Goal: Transaction & Acquisition: Book appointment/travel/reservation

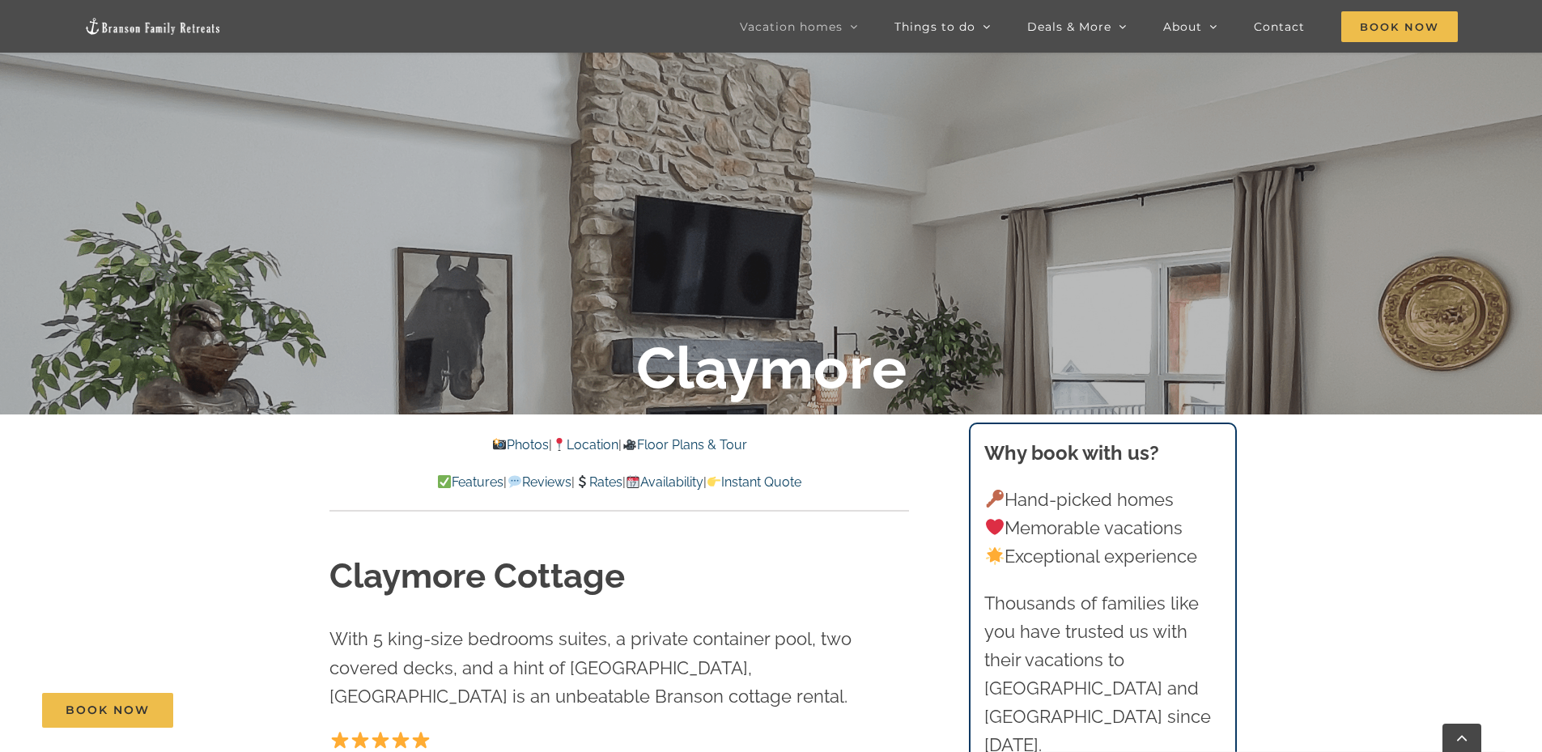
scroll to position [384, 0]
click at [683, 482] on link "Availability" at bounding box center [665, 481] width 78 height 15
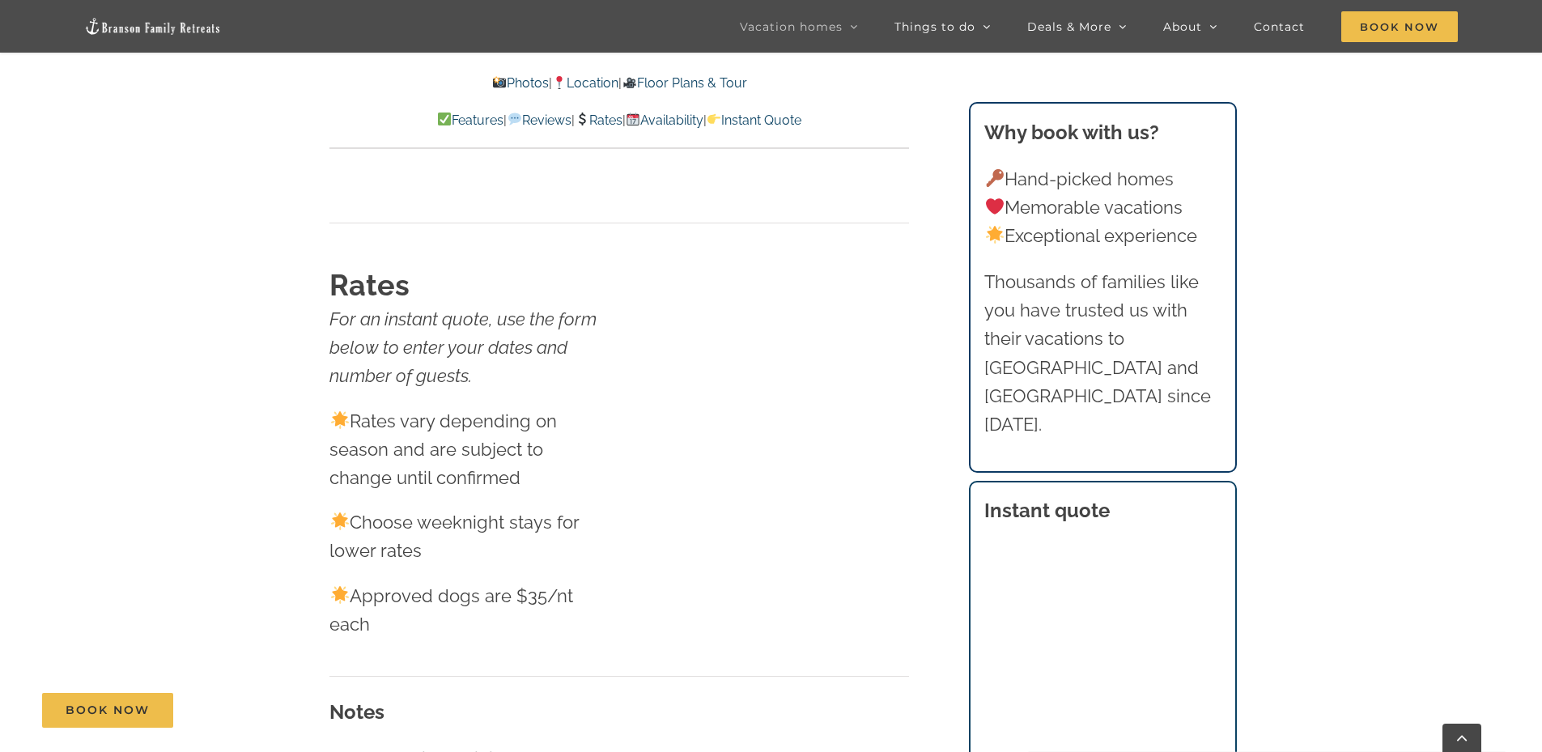
scroll to position [10431, 0]
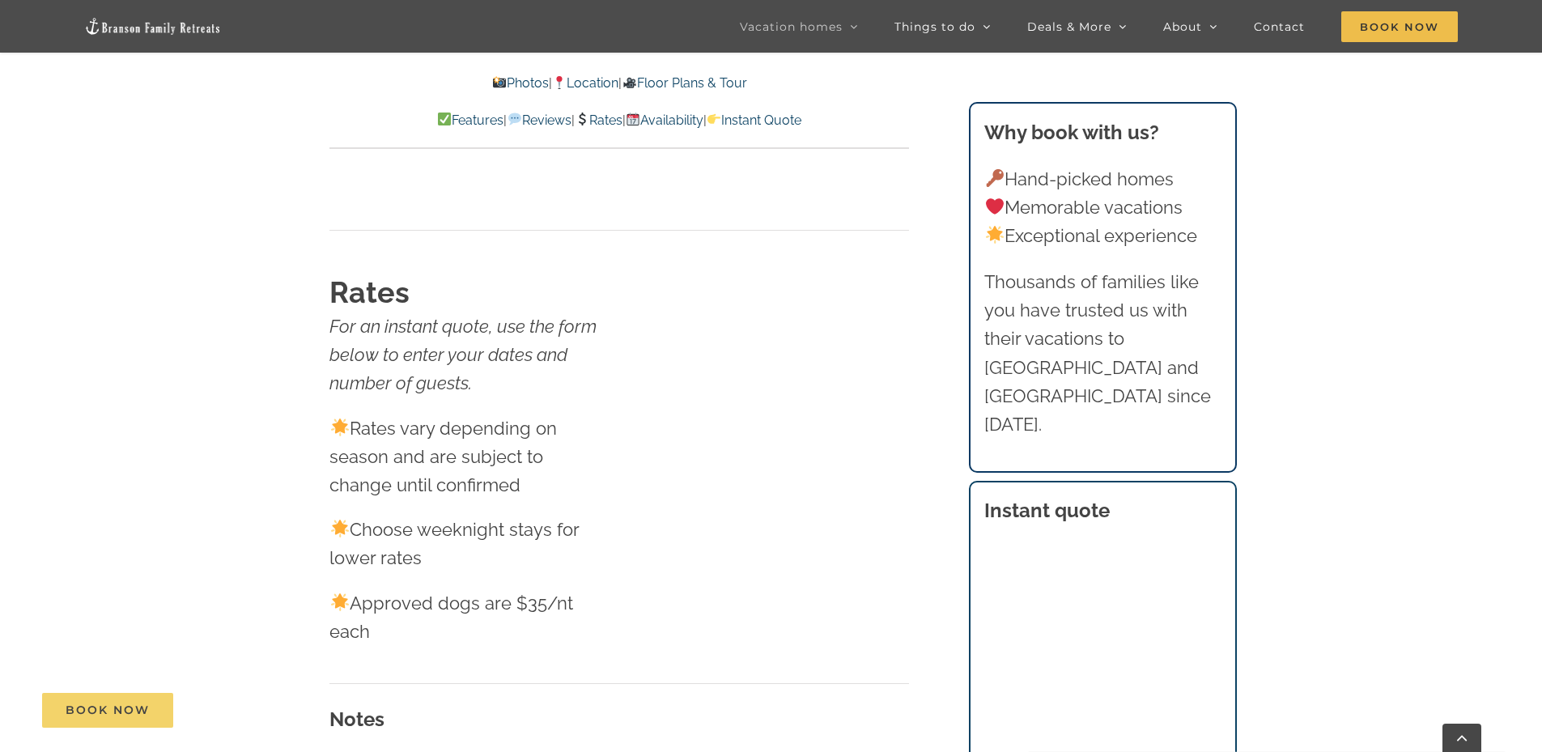
click at [153, 704] on link "Book Now" at bounding box center [107, 710] width 131 height 35
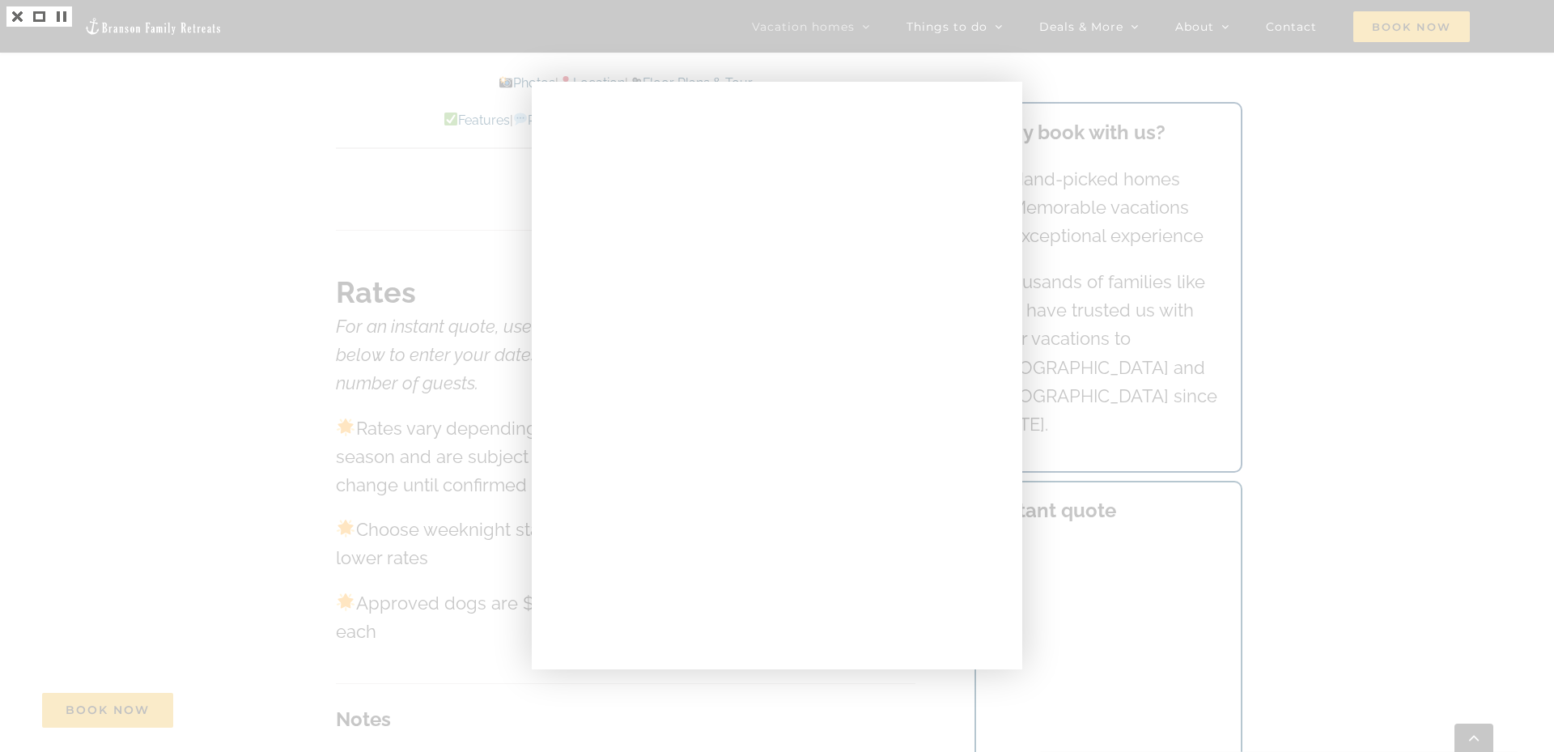
click at [1188, 70] on div at bounding box center [777, 376] width 1554 height 752
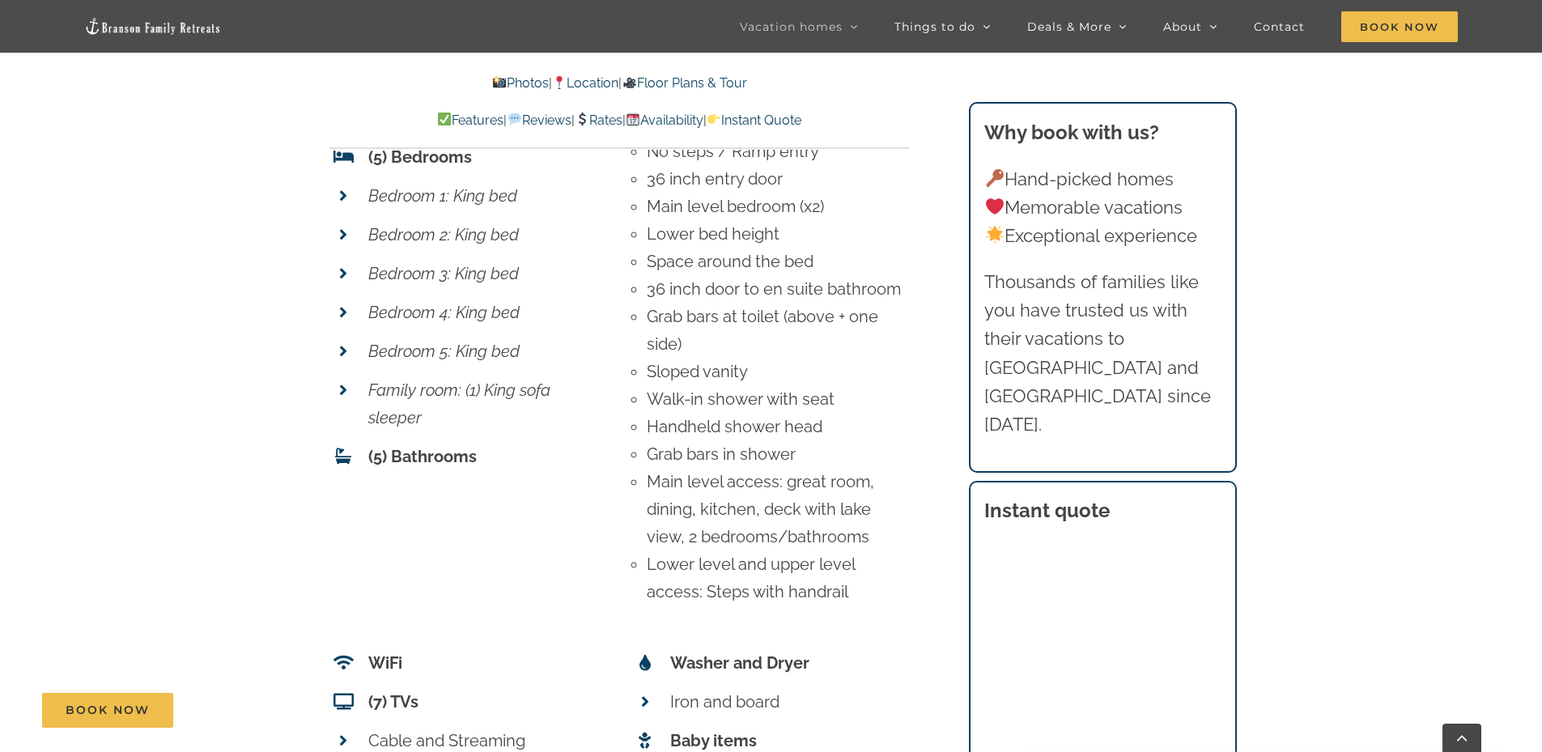
scroll to position [7032, 0]
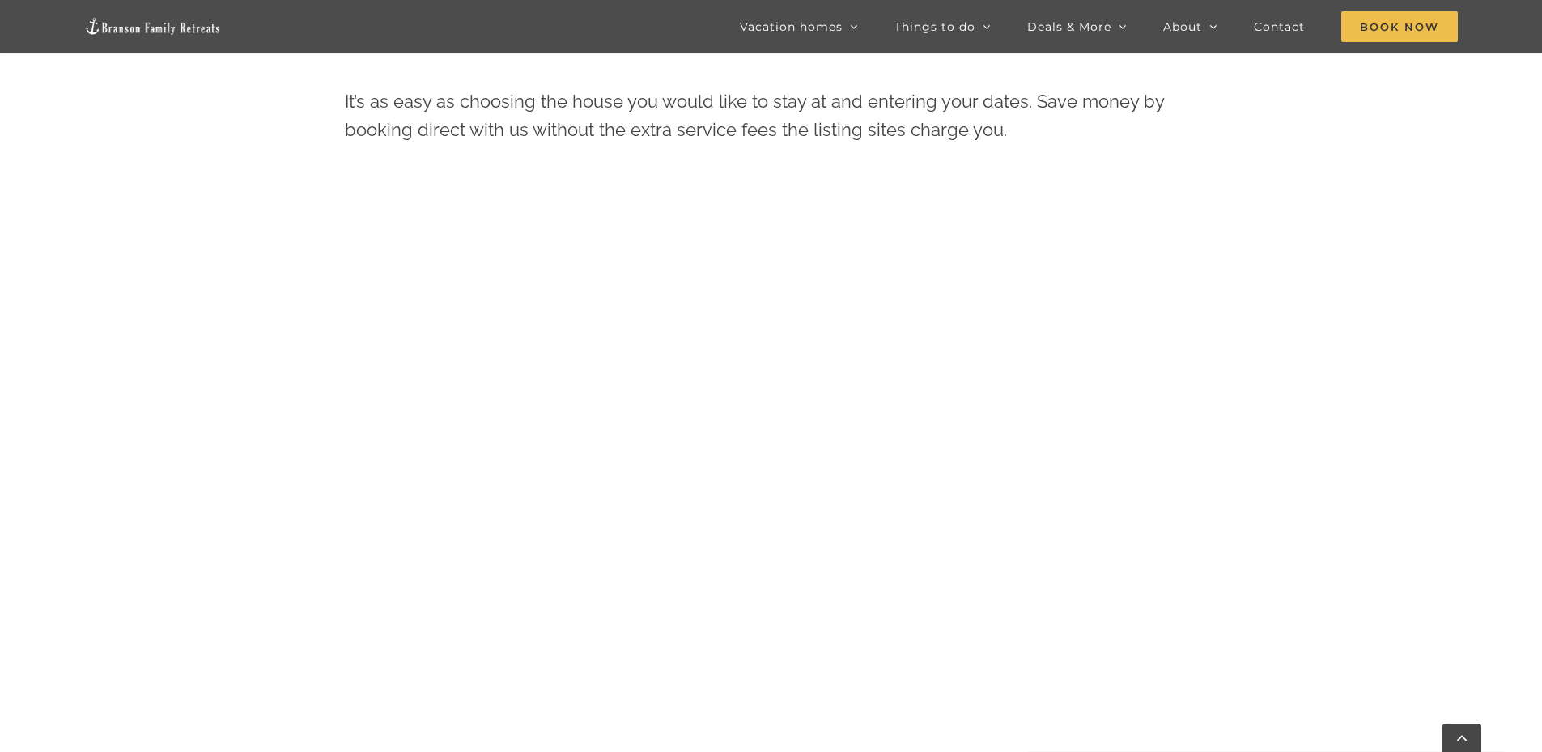
scroll to position [833, 0]
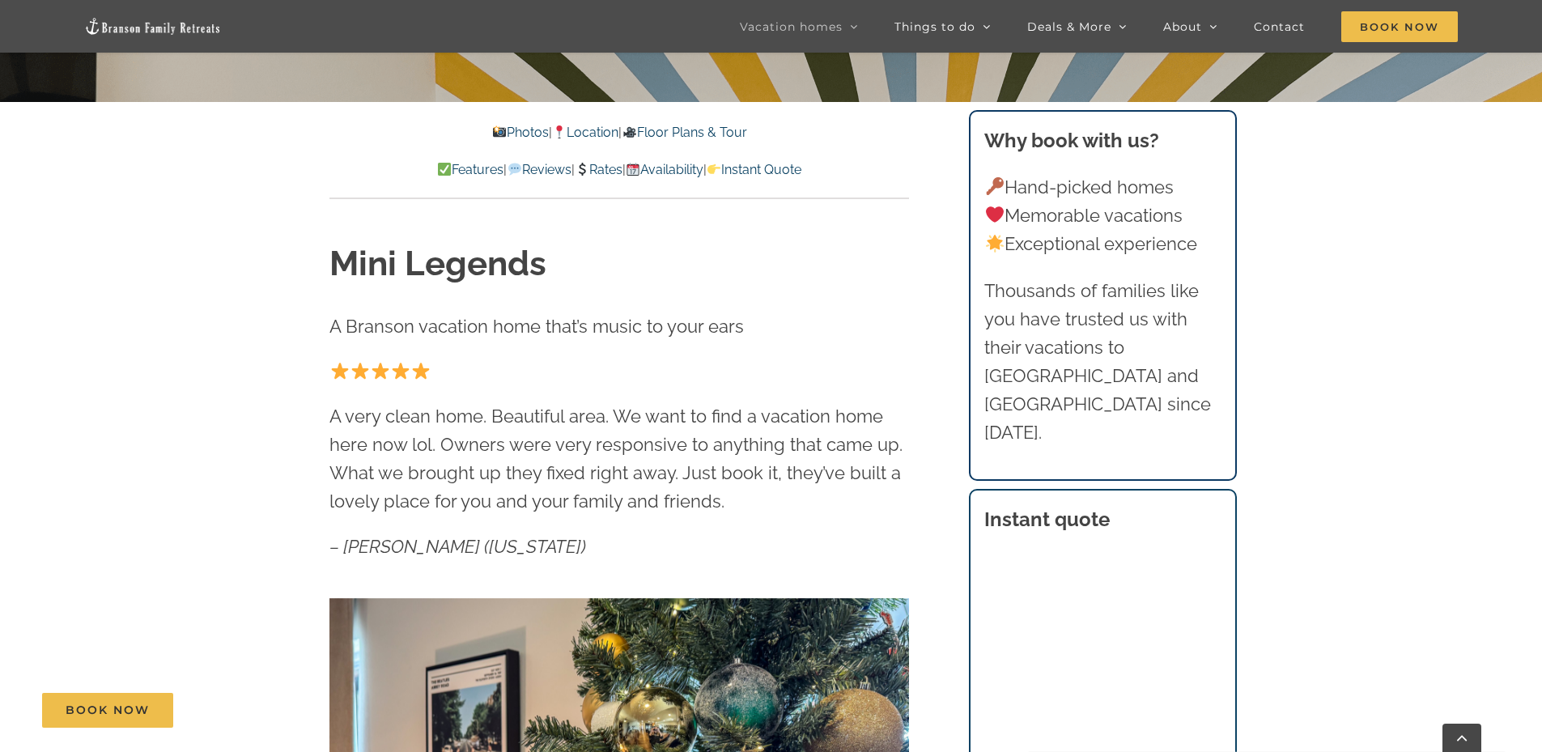
scroll to position [669, 0]
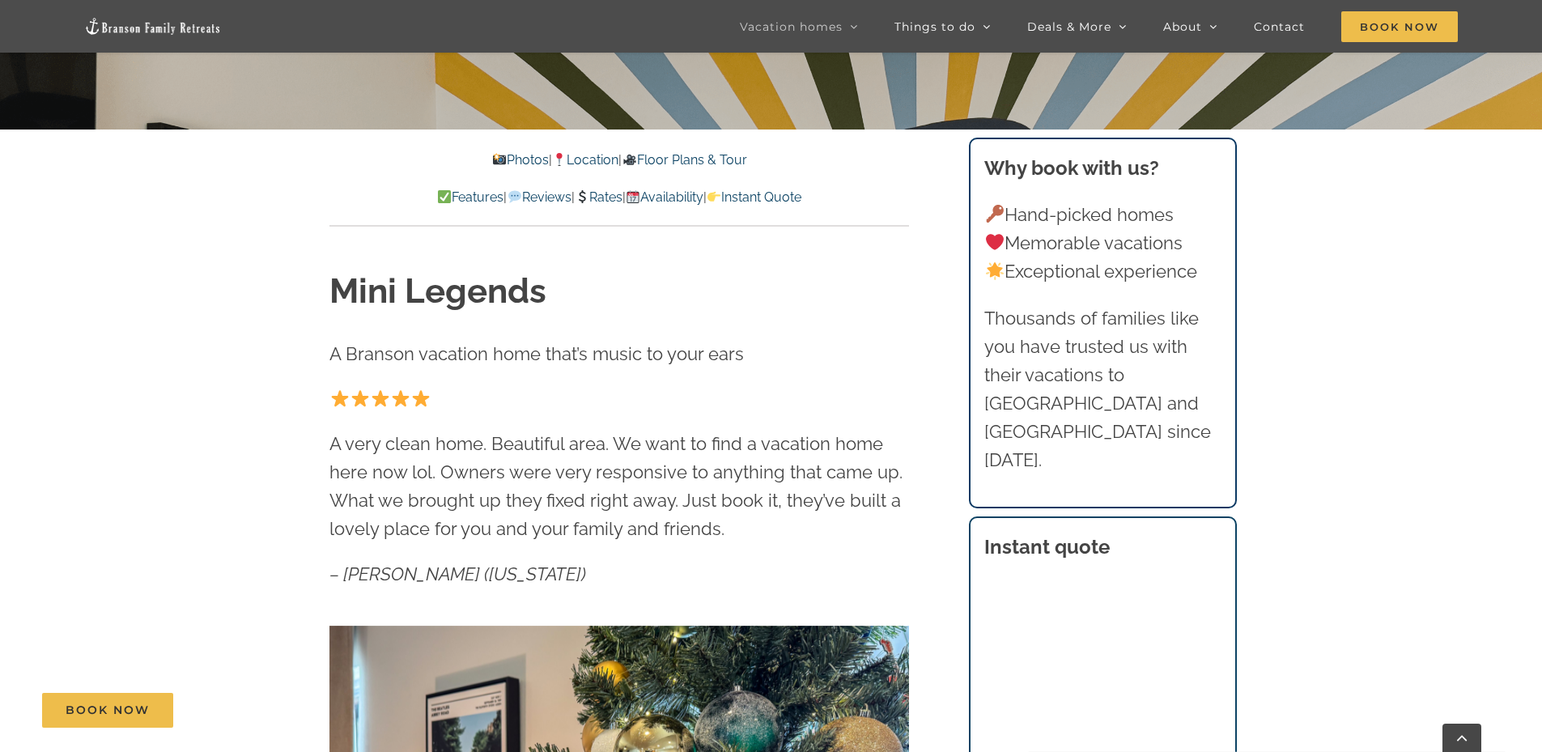
click at [594, 160] on link "Location" at bounding box center [585, 159] width 66 height 15
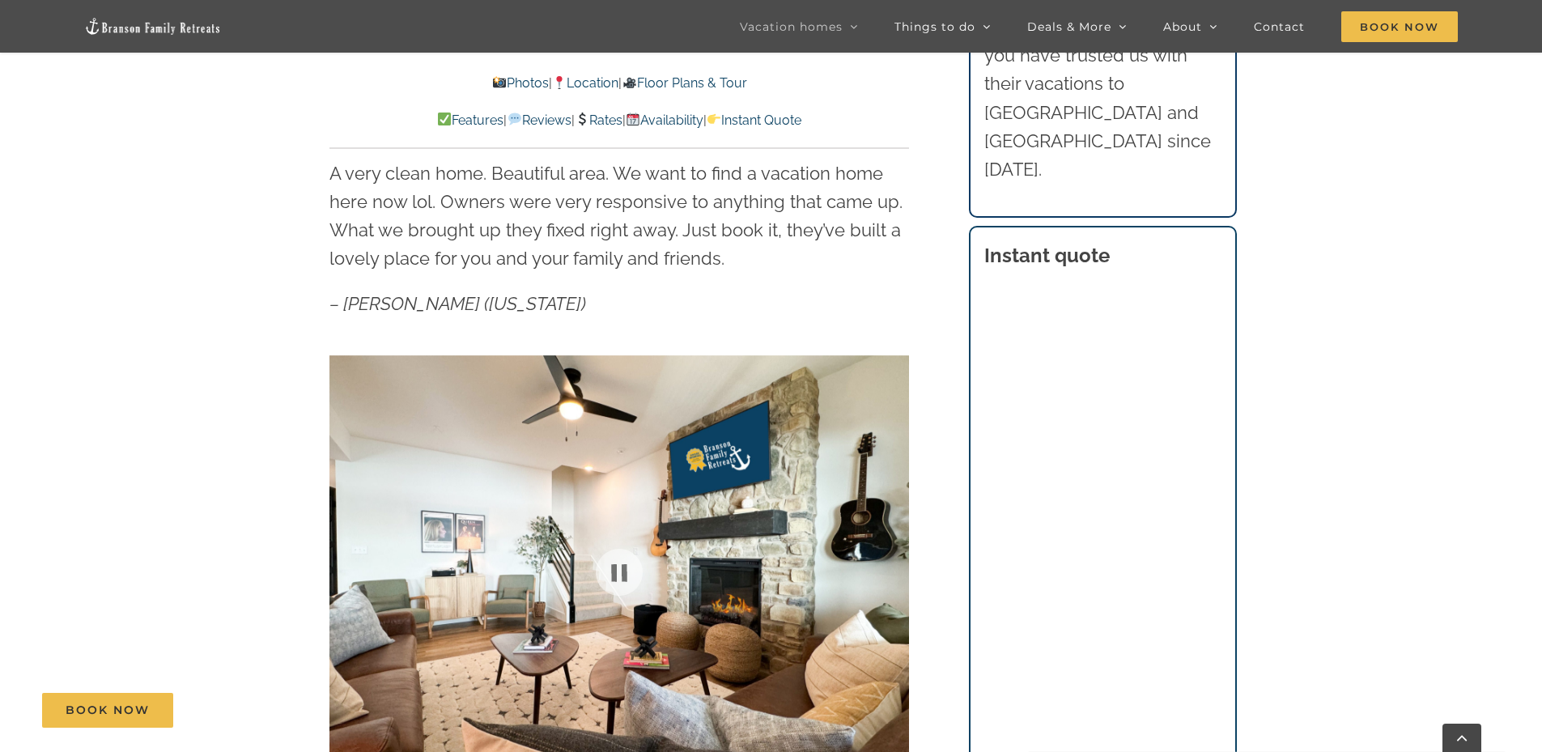
scroll to position [890, 0]
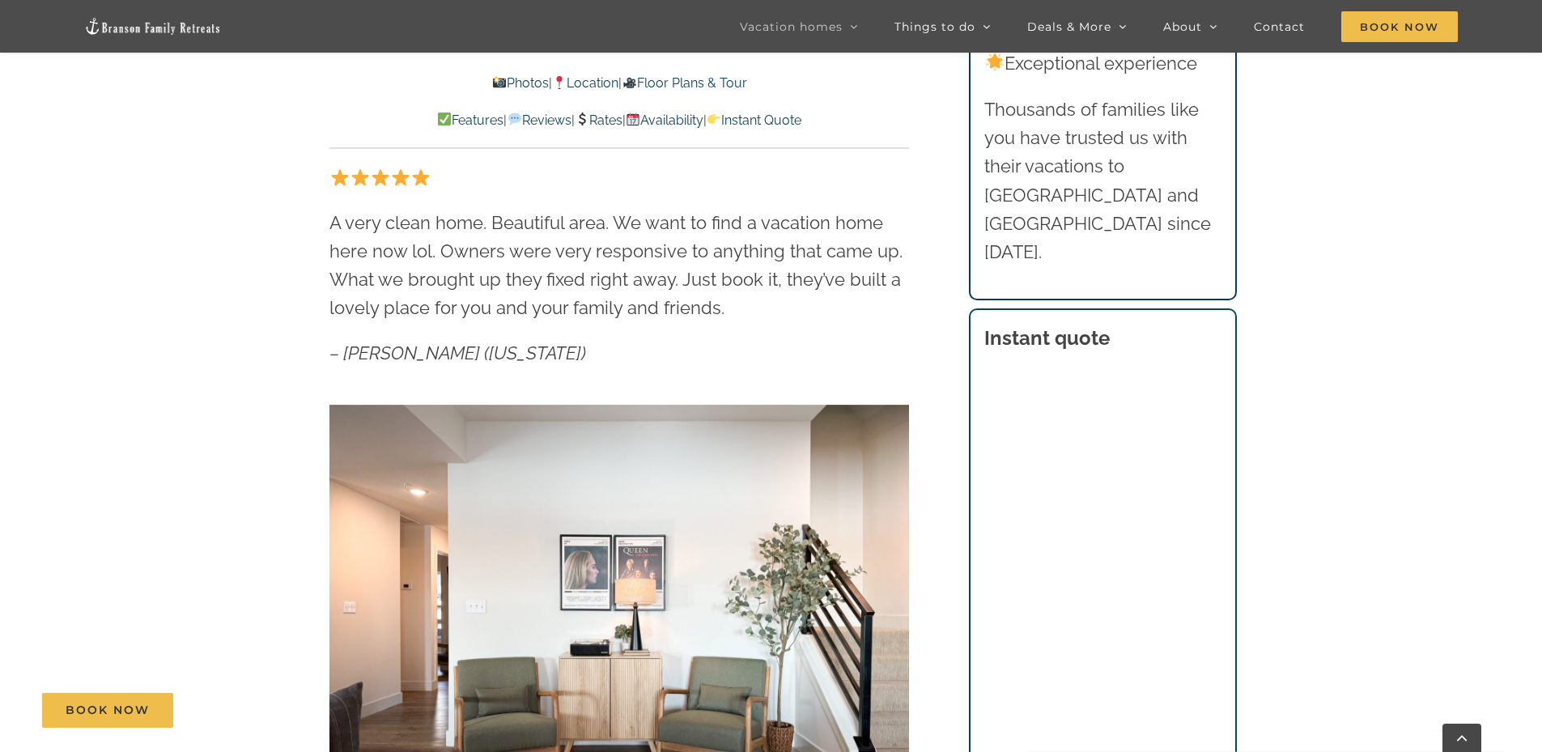
click at [607, 84] on link "Location" at bounding box center [585, 82] width 66 height 15
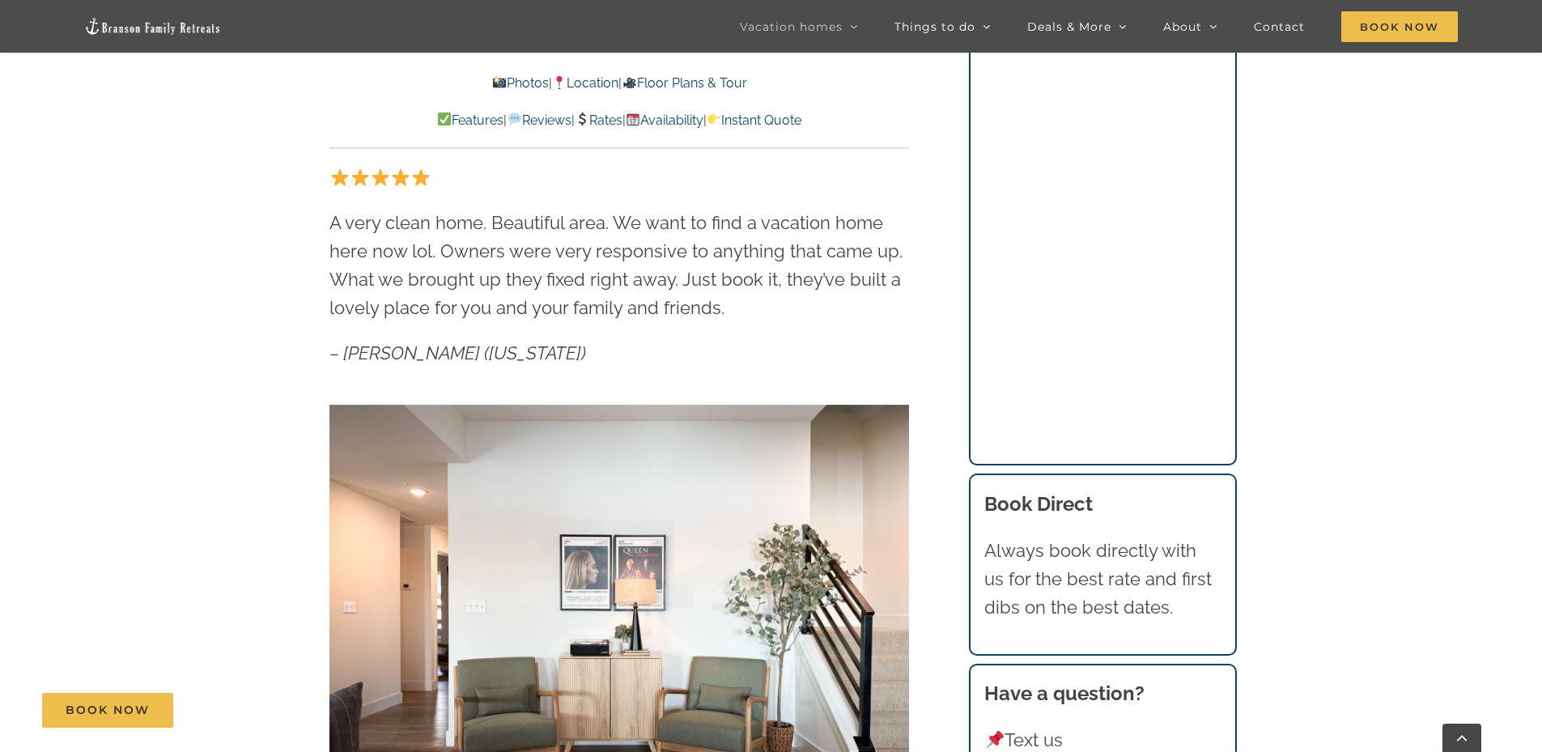
scroll to position [3587, 0]
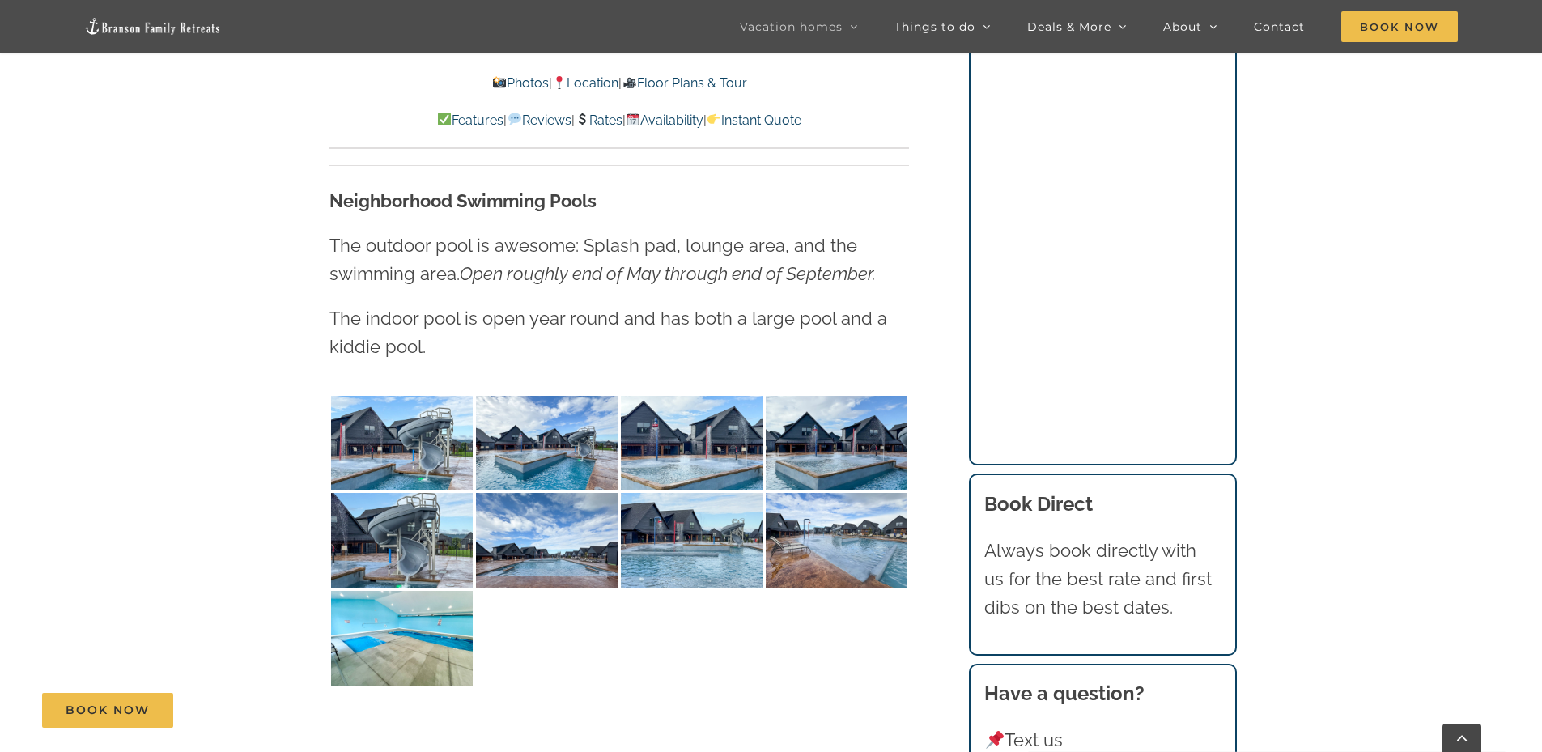
click at [607, 84] on link "Location" at bounding box center [585, 82] width 66 height 15
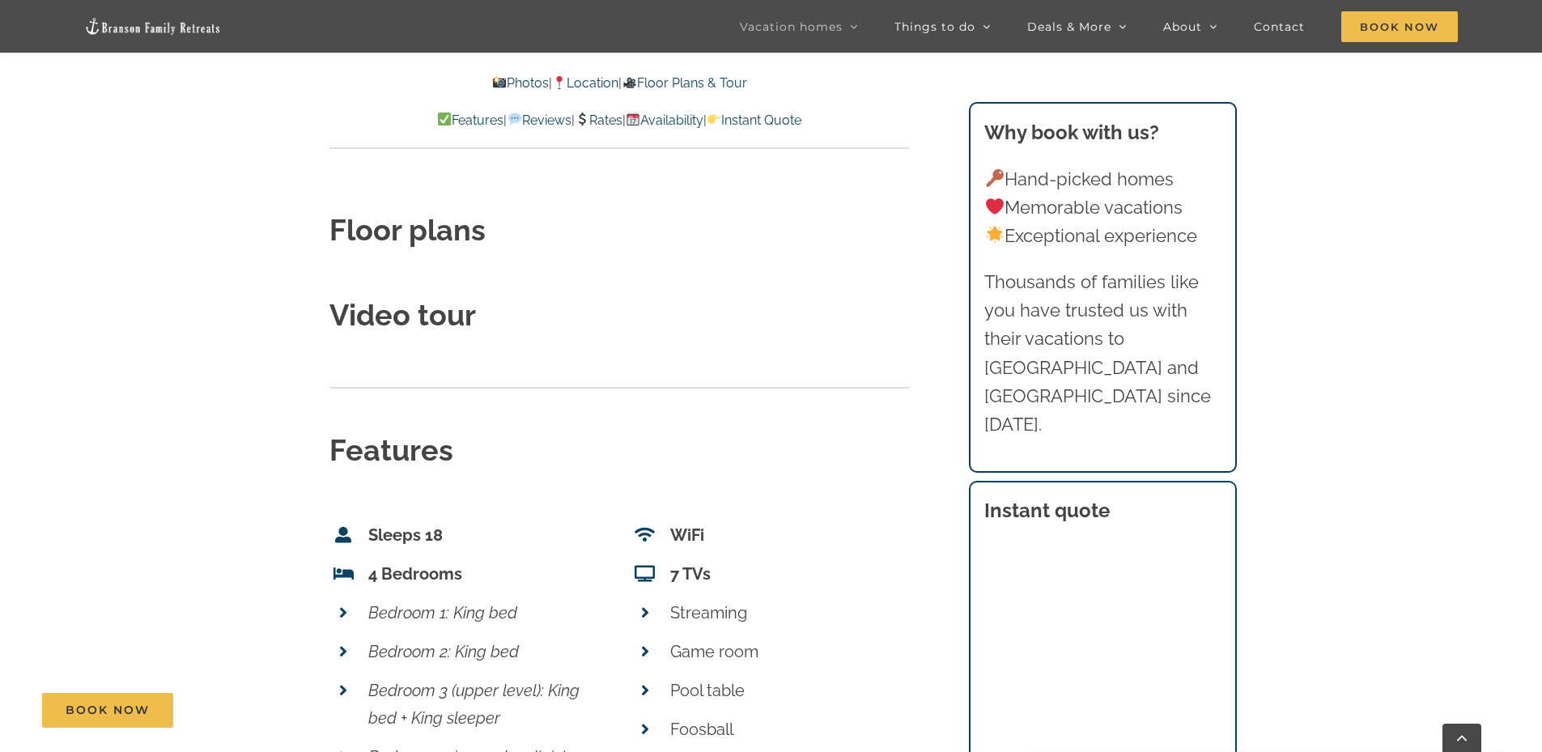
scroll to position [5958, 0]
click at [1281, 23] on span "Contact" at bounding box center [1279, 26] width 51 height 11
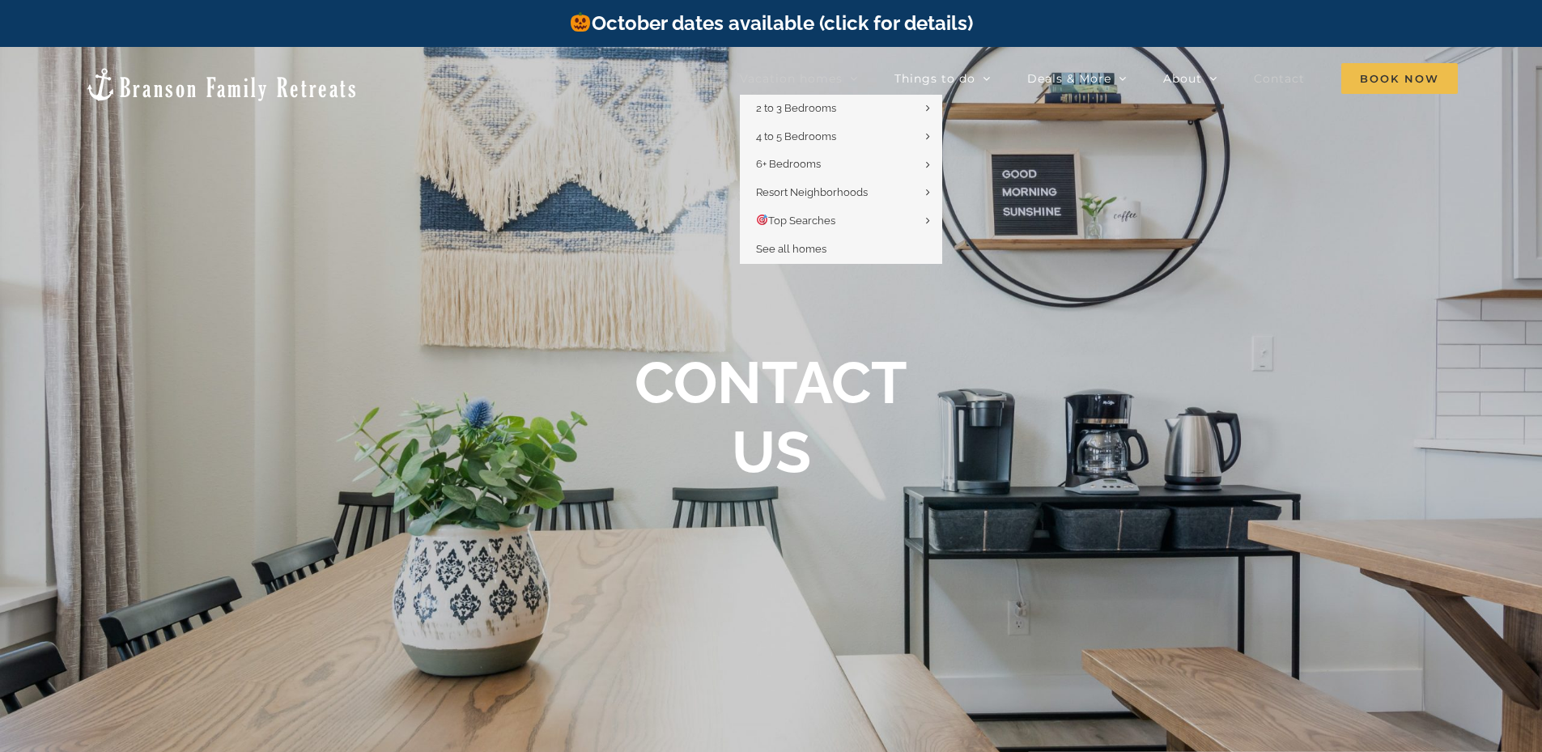
click at [849, 79] on link "Vacation homes" at bounding box center [799, 78] width 118 height 32
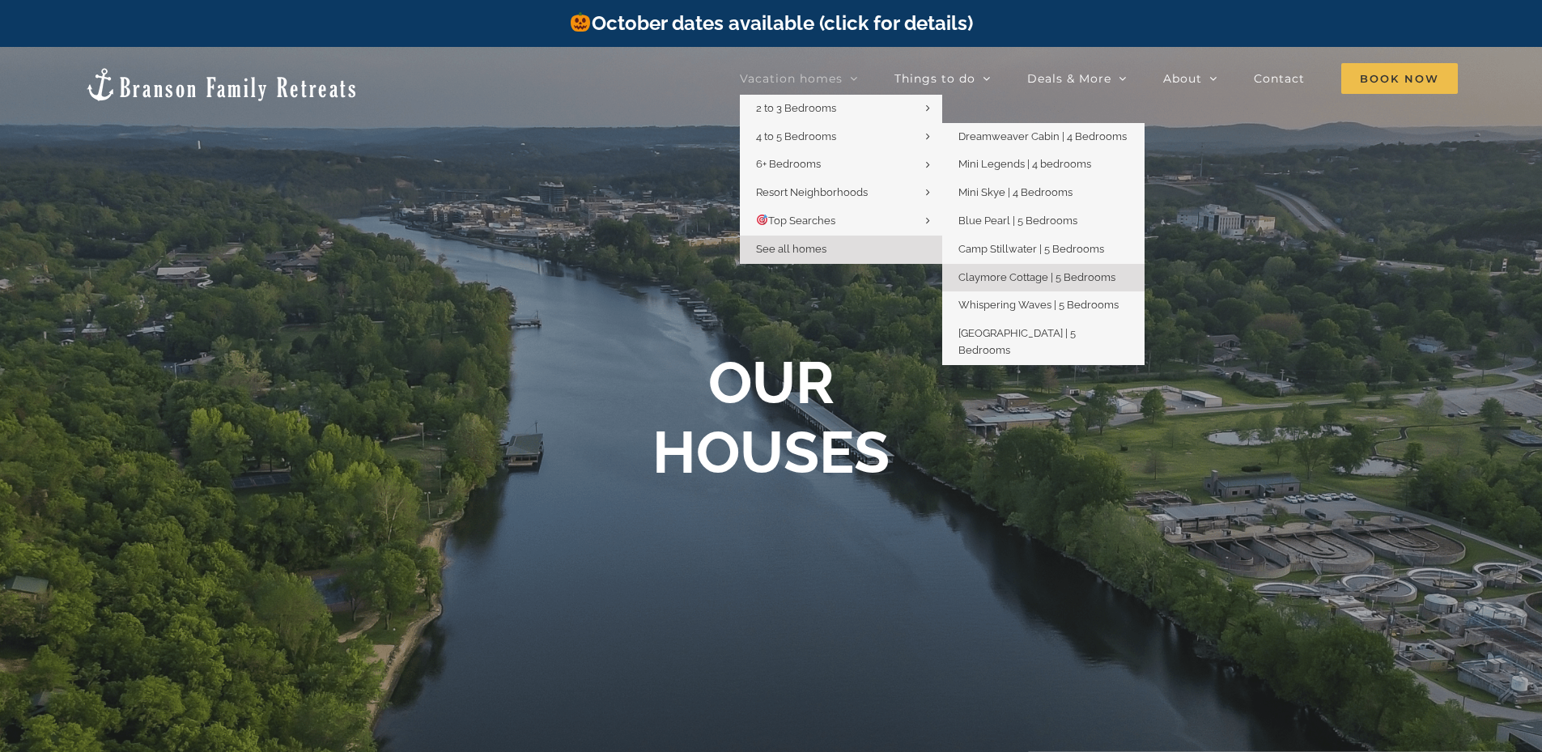
click at [1088, 276] on span "Claymore Cottage | 5 Bedrooms" at bounding box center [1036, 277] width 157 height 12
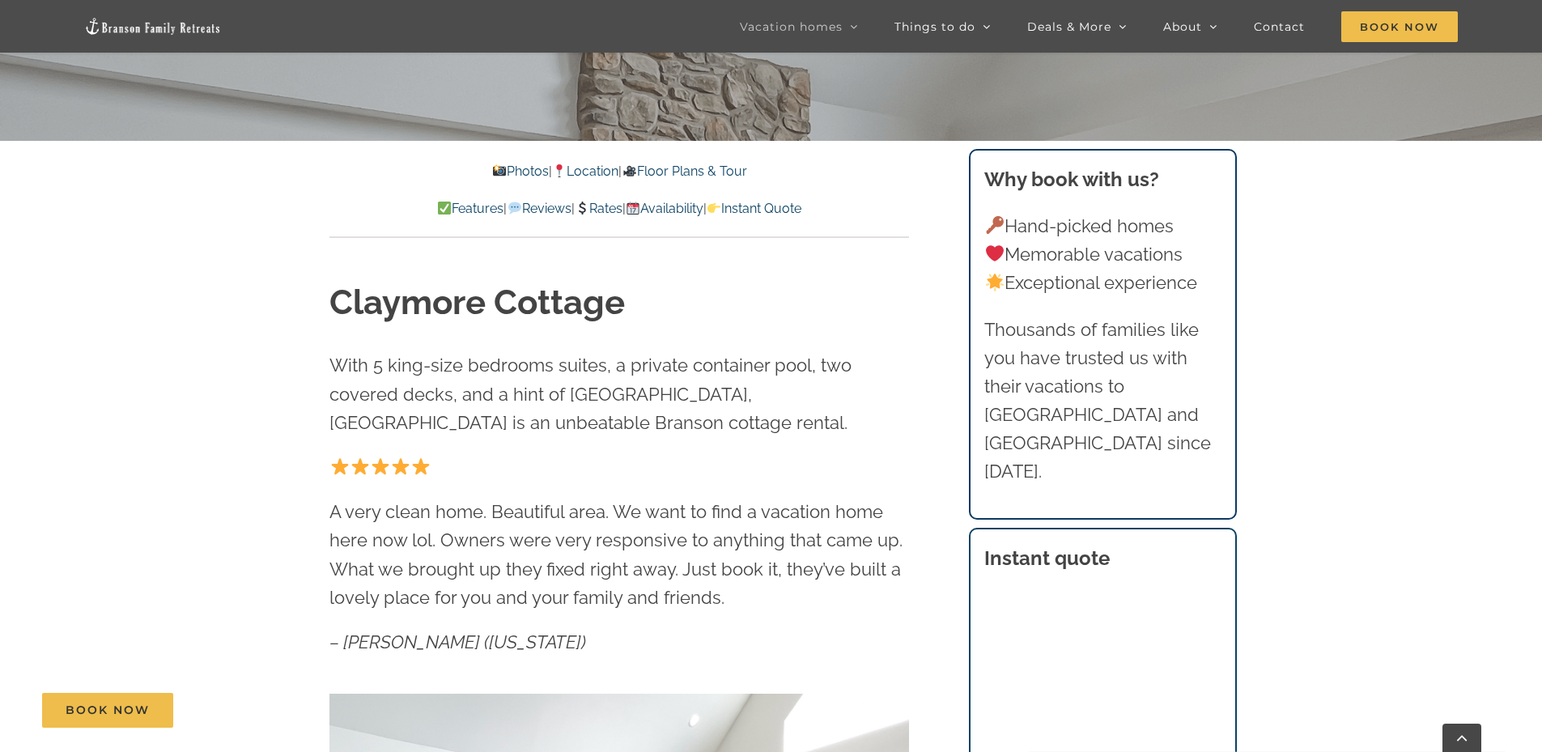
scroll to position [567, 0]
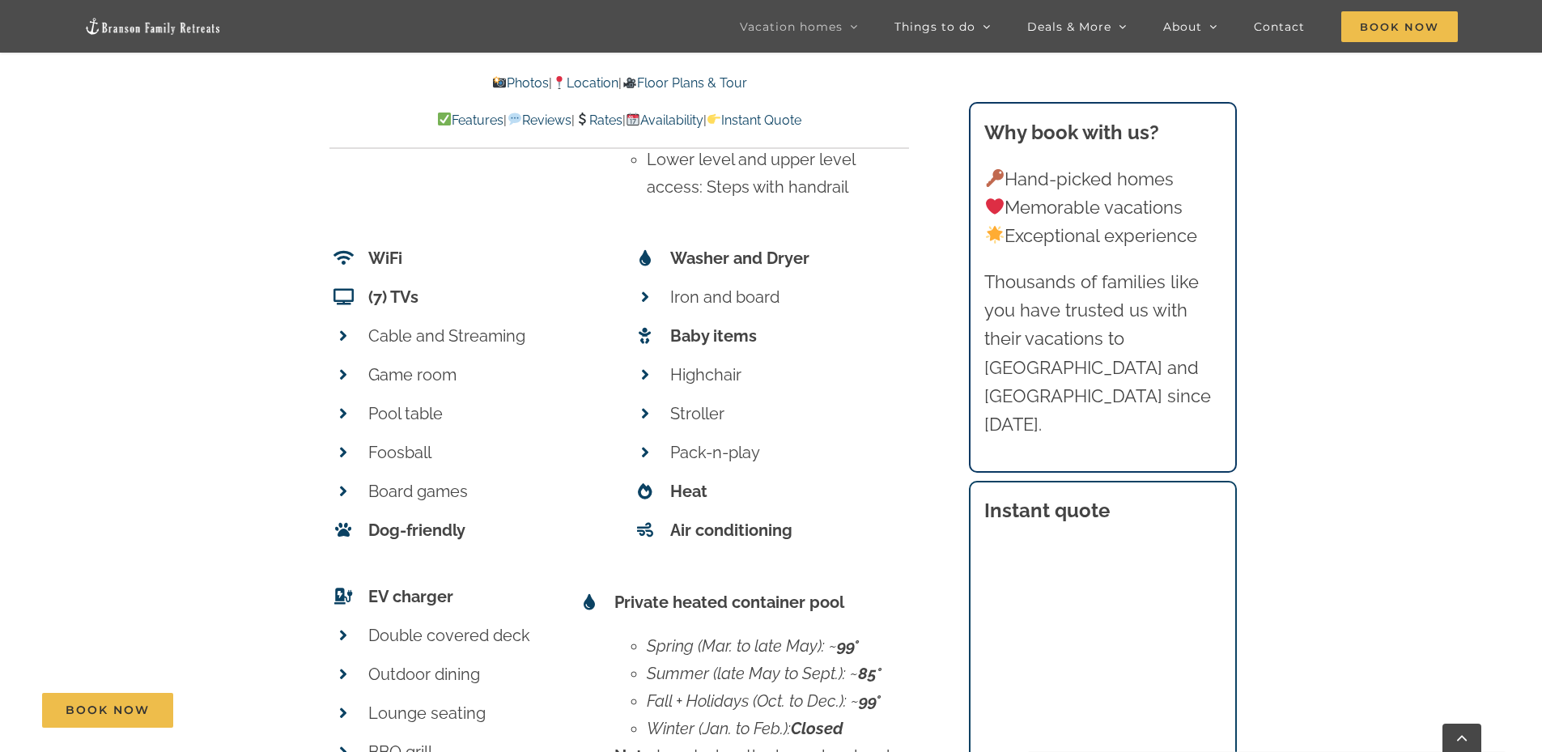
scroll to position [7446, 0]
